Goal: Share content

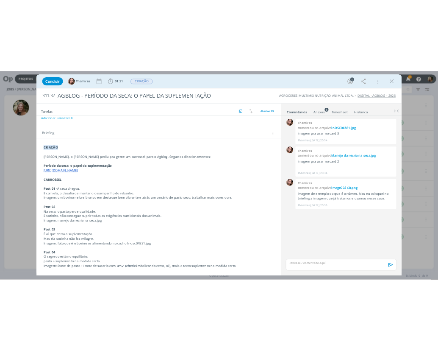
scroll to position [85, 0]
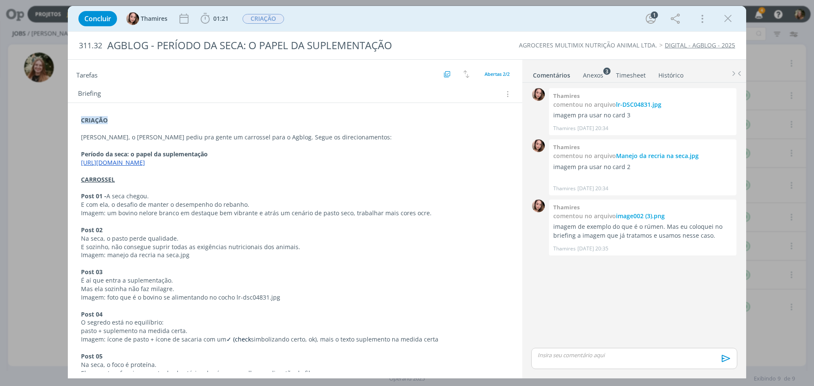
drag, startPoint x: 590, startPoint y: 77, endPoint x: 589, endPoint y: 81, distance: 4.7
click at [590, 77] on div "Anexos 3" at bounding box center [593, 75] width 20 height 8
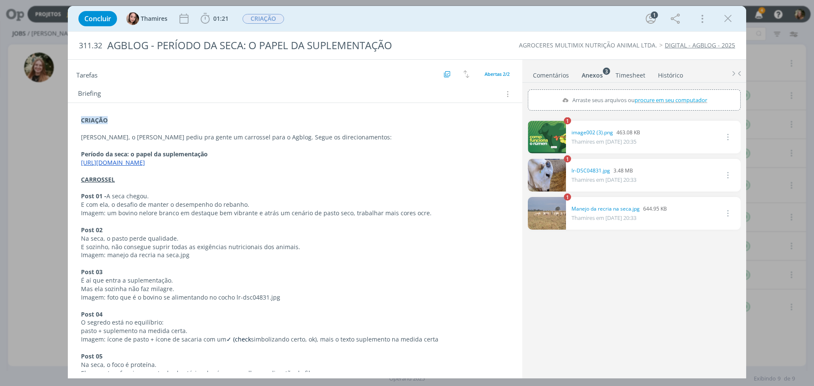
click at [550, 211] on link "dialog" at bounding box center [547, 213] width 38 height 33
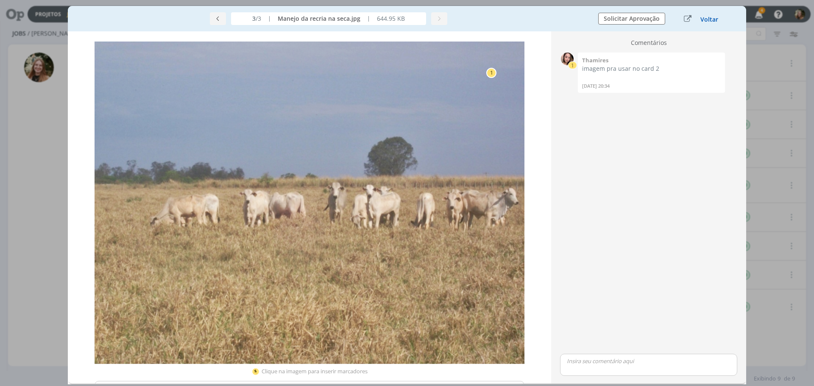
click at [712, 20] on button "Voltar" at bounding box center [709, 19] width 19 height 7
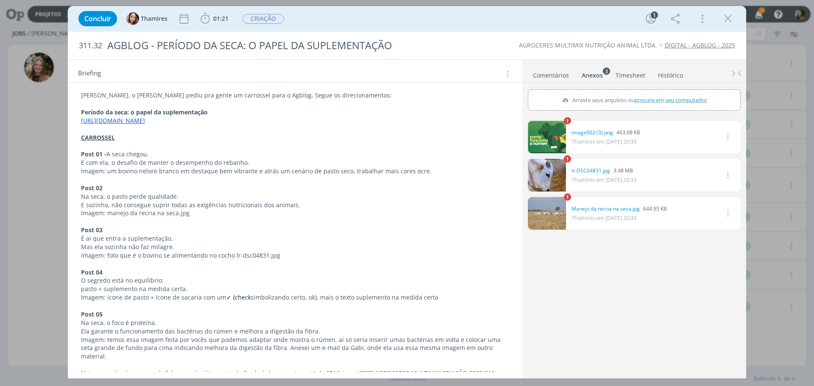
scroll to position [127, 0]
click at [182, 219] on p "dialog" at bounding box center [295, 221] width 428 height 8
click at [170, 239] on p "É aí que entra a suplementação." at bounding box center [294, 238] width 427 height 8
drag, startPoint x: 136, startPoint y: 211, endPoint x: 128, endPoint y: 210, distance: 7.7
click at [135, 211] on p "Imagem: manejo da recria na seca.jpg" at bounding box center [294, 213] width 427 height 8
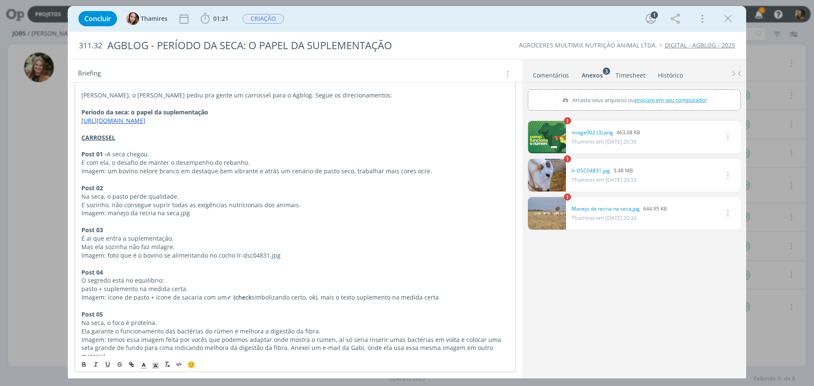
click at [98, 201] on p "E sozinho, não consegue suprir todas as exigências nutricionais dos animais." at bounding box center [294, 205] width 427 height 8
click at [161, 246] on p "Mas ela sozinha não faz milagre." at bounding box center [294, 247] width 427 height 8
drag, startPoint x: 185, startPoint y: 244, endPoint x: 75, endPoint y: 239, distance: 109.9
click at [77, 237] on div "CRIAÇÃO [PERSON_NAME], o [PERSON_NAME] pediu pra gente um carrossel para o Agbl…" at bounding box center [295, 251] width 441 height 360
copy div "É aí que entra a suplementação. Mas ela sozinha não faz milagre."
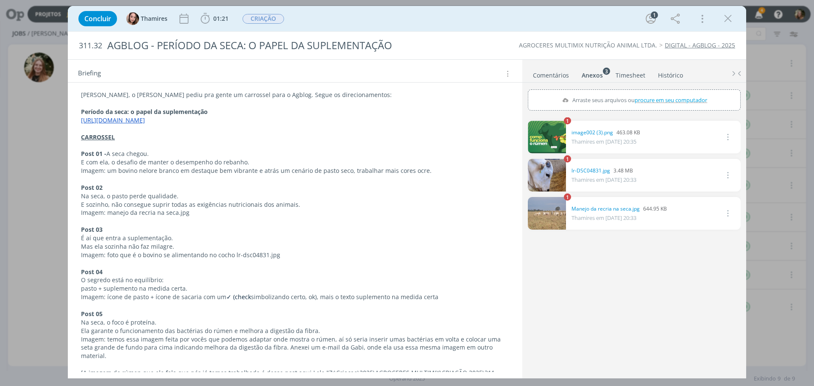
click at [543, 179] on link "dialog" at bounding box center [547, 175] width 38 height 33
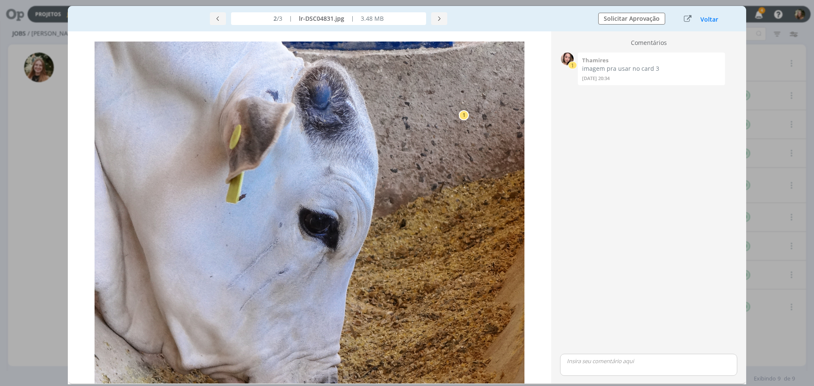
drag, startPoint x: 320, startPoint y: 181, endPoint x: 334, endPoint y: 188, distance: 15.2
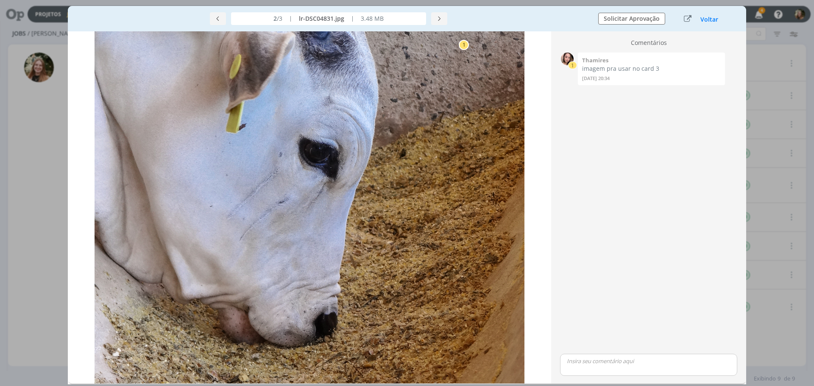
scroll to position [85, 0]
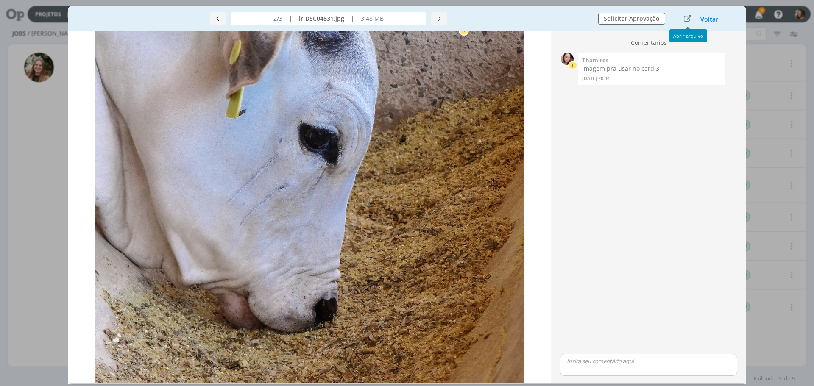
drag, startPoint x: 710, startPoint y: 19, endPoint x: 392, endPoint y: 54, distance: 319.4
click at [710, 19] on button "Voltar" at bounding box center [709, 19] width 19 height 7
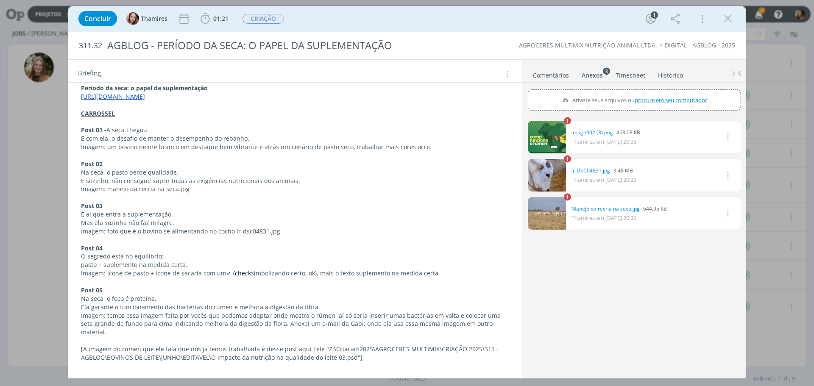
scroll to position [170, 0]
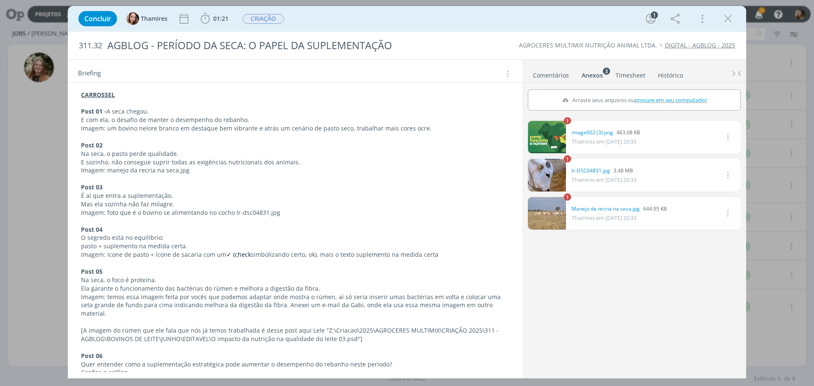
drag, startPoint x: 175, startPoint y: 227, endPoint x: 159, endPoint y: 237, distance: 18.7
click at [175, 227] on p "Post 04" at bounding box center [295, 229] width 428 height 8
drag, startPoint x: 169, startPoint y: 237, endPoint x: 75, endPoint y: 237, distance: 93.7
click at [75, 237] on div "CRIAÇÃO [PERSON_NAME], o [PERSON_NAME] pediu pra gente um carrossel para o Agbl…" at bounding box center [295, 208] width 441 height 360
copy p "O segredo está no equilíbrio:"
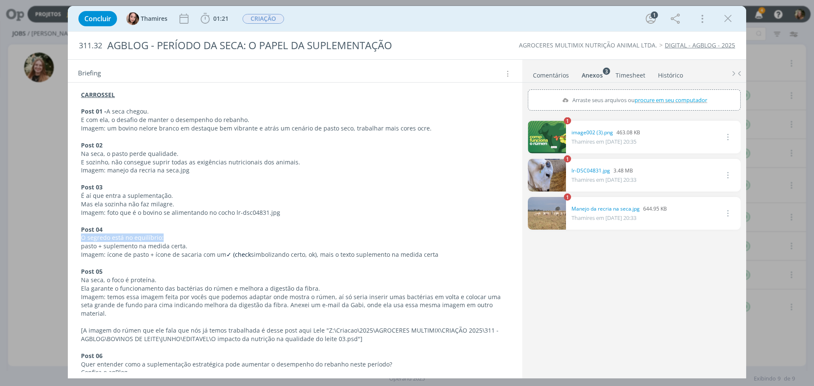
click at [164, 249] on p "pasto + suplemento na medida certa." at bounding box center [295, 246] width 428 height 8
click at [185, 246] on p "pasto + suplemento na medida certa." at bounding box center [295, 246] width 428 height 8
drag, startPoint x: 95, startPoint y: 244, endPoint x: 75, endPoint y: 244, distance: 20.3
click at [75, 244] on div "CRIAÇÃO [PERSON_NAME], o [PERSON_NAME] pediu pra gente um carrossel para o Agbl…" at bounding box center [295, 208] width 441 height 360
copy p "pasto"
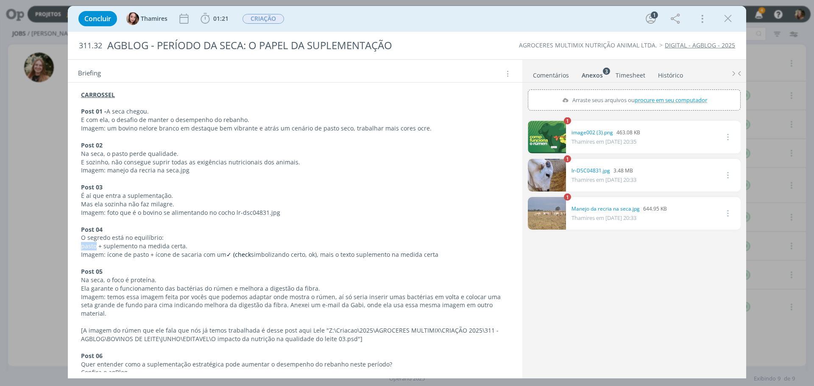
drag, startPoint x: 157, startPoint y: 246, endPoint x: 181, endPoint y: 248, distance: 24.2
click at [157, 246] on p "pasto + suplemento na medida certa." at bounding box center [295, 246] width 428 height 8
drag, startPoint x: 185, startPoint y: 247, endPoint x: 104, endPoint y: 245, distance: 80.5
click at [104, 245] on p "pasto + suplemento na medida certa." at bounding box center [295, 246] width 428 height 8
copy p "suplemento na medida certa."
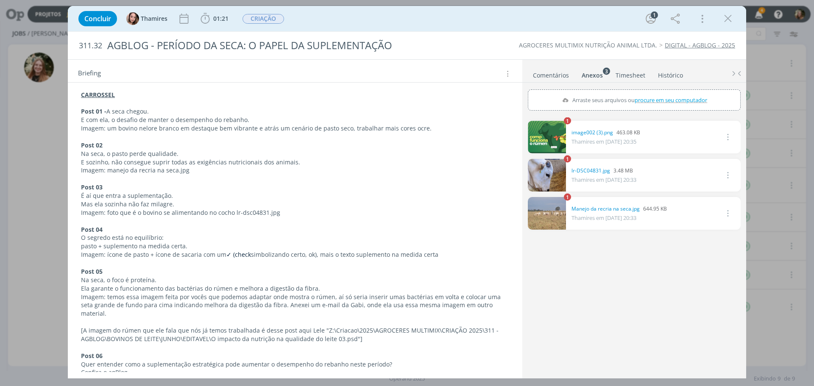
click at [227, 284] on p "Ela garante o funcionamento das bactérias do rúmen e melhora a digestão da fibr…" at bounding box center [295, 288] width 428 height 8
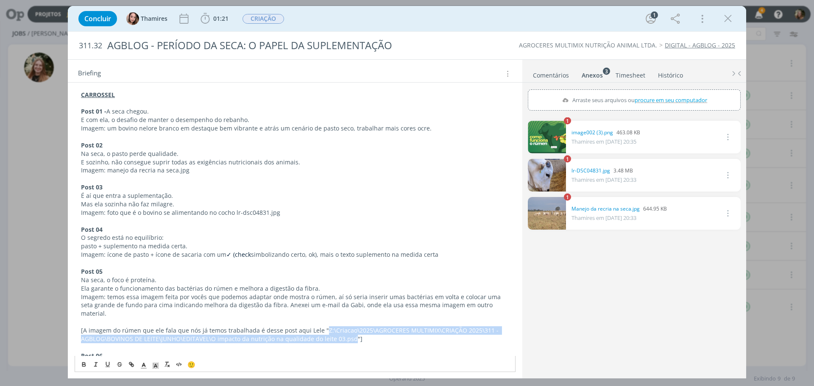
drag, startPoint x: 320, startPoint y: 322, endPoint x: 351, endPoint y: 330, distance: 32.9
click at [351, 330] on p "[A imagem do rúmen que ele fala que nós já temos trabalhada é desse post aqui L…" at bounding box center [295, 334] width 428 height 17
copy p "Z:\Criacao\2025\AGROCERES MULTIMIX\CRIAÇÃO 2025\311 - AGBLOG\BOVINOS DE LEITE\J…"
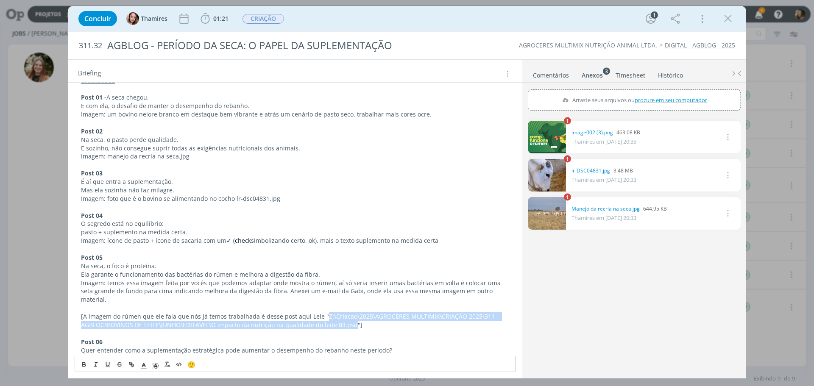
scroll to position [197, 0]
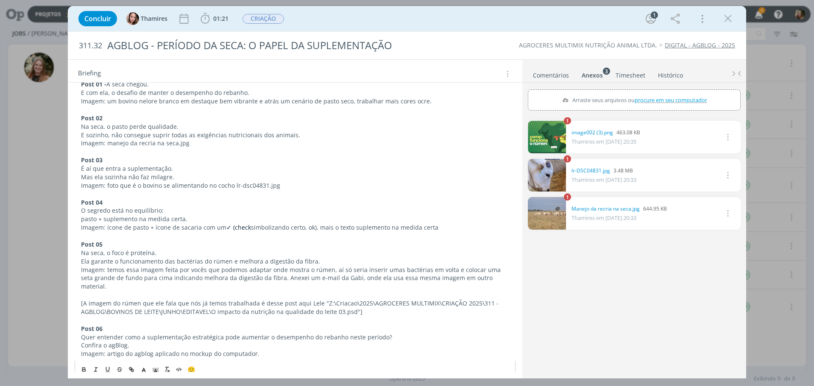
click at [356, 301] on p "[A imagem do rúmen que ele fala que nós já temos trabalhada é desse post aqui L…" at bounding box center [295, 307] width 428 height 17
click at [353, 300] on p "[A imagem do rúmen que ele fala que nós já temos trabalhada é desse post aqui L…" at bounding box center [295, 307] width 428 height 17
click at [353, 301] on p "[A imagem do rúmen que ele fala que nós já temos trabalhada é desse post aqui L…" at bounding box center [295, 307] width 428 height 17
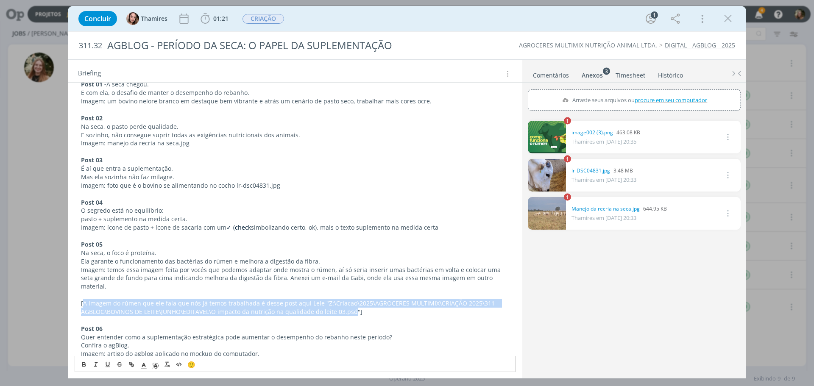
drag, startPoint x: 351, startPoint y: 301, endPoint x: 84, endPoint y: 296, distance: 267.1
click at [84, 299] on p "[A imagem do rúmen que ele fala que nós já temos trabalhada é desse post aqui L…" at bounding box center [295, 307] width 428 height 17
copy p "A imagem do rúmen que ele fala que nós já temos trabalhada é desse post aqui Le…"
click at [317, 303] on p "[A imagem do rúmen que ele fala que nós já temos trabalhada é desse post aqui L…" at bounding box center [295, 307] width 428 height 17
click at [351, 301] on p "[A imagem do rúmen que ele fala que nós já temos trabalhada é desse post aqui L…" at bounding box center [295, 307] width 428 height 17
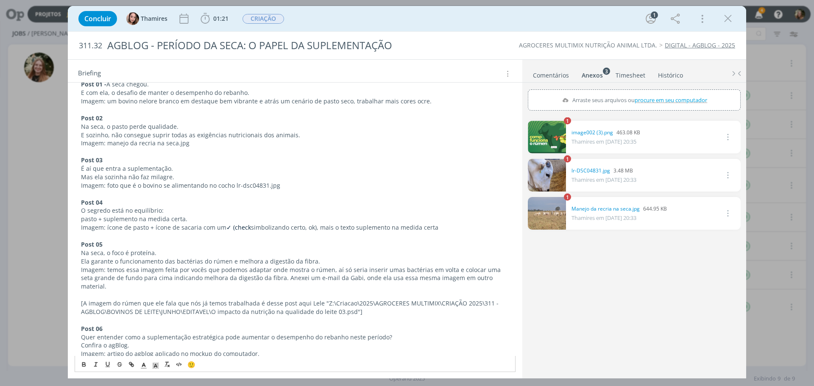
click at [131, 299] on p "[A imagem do rúmen que ele fala que nós já temos trabalhada é desse post aqui L…" at bounding box center [295, 307] width 428 height 17
click at [147, 266] on p "Imagem: temos essa imagem feita por vocês que podemos adaptar onde mostra o rúm…" at bounding box center [295, 278] width 428 height 25
click at [163, 259] on p "Ela garante o funcionamento das bactérias do rúmen e melhora a digestão da fibr…" at bounding box center [295, 261] width 428 height 8
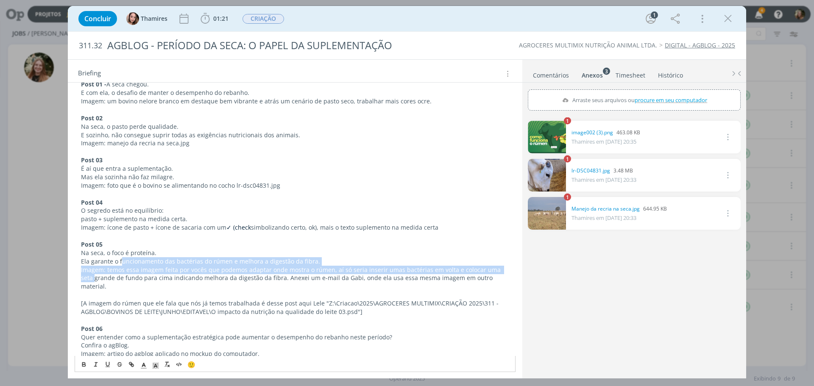
drag, startPoint x: 511, startPoint y: 268, endPoint x: 121, endPoint y: 260, distance: 389.6
click at [121, 260] on div "CRIAÇÃO [PERSON_NAME], o [PERSON_NAME] pediu pra gente um carrossel para o Agbl…" at bounding box center [295, 181] width 441 height 360
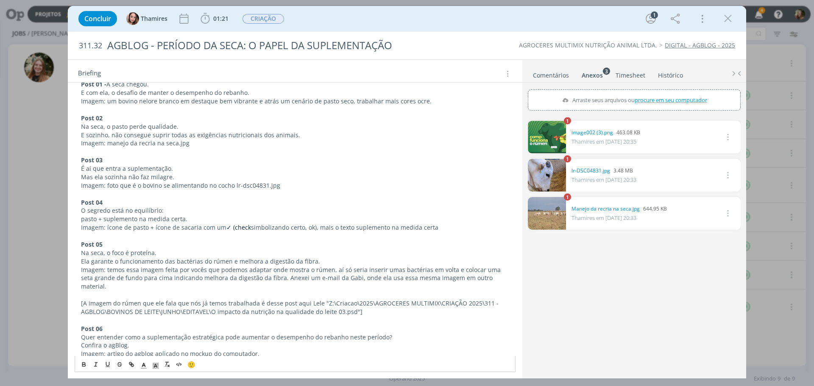
click at [117, 263] on p "Ela garante o funcionamento das bactérias do rúmen e melhora a digestão da fibr…" at bounding box center [295, 261] width 428 height 8
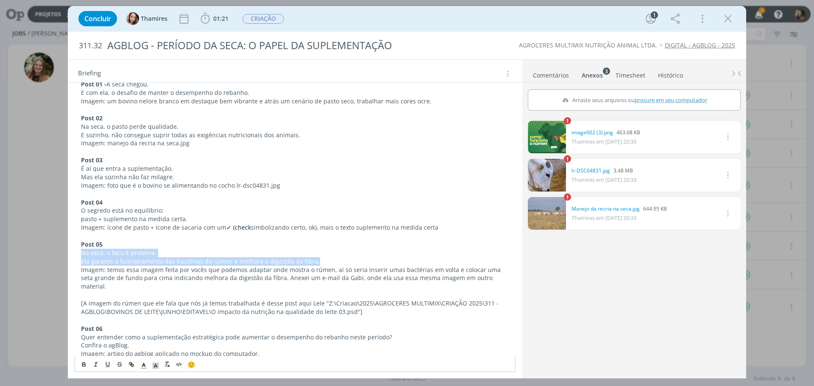
drag, startPoint x: 81, startPoint y: 254, endPoint x: 320, endPoint y: 264, distance: 238.8
click at [320, 264] on div "CRIAÇÃO [PERSON_NAME], o [PERSON_NAME] pediu pra gente um carrossel para o Agbl…" at bounding box center [295, 181] width 441 height 360
copy div "Na seca, o foco é proteína. Ela garante o funcionamento das bactérias do rúmen …"
click at [553, 131] on link "dialog" at bounding box center [547, 137] width 38 height 33
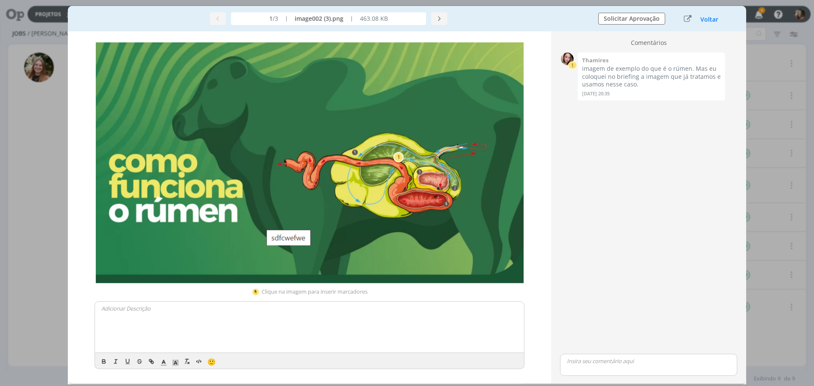
scroll to position [175, 0]
drag, startPoint x: 713, startPoint y: 19, endPoint x: 336, endPoint y: 159, distance: 402.3
click at [713, 19] on button "Voltar" at bounding box center [709, 19] width 19 height 7
